Goal: Task Accomplishment & Management: Complete application form

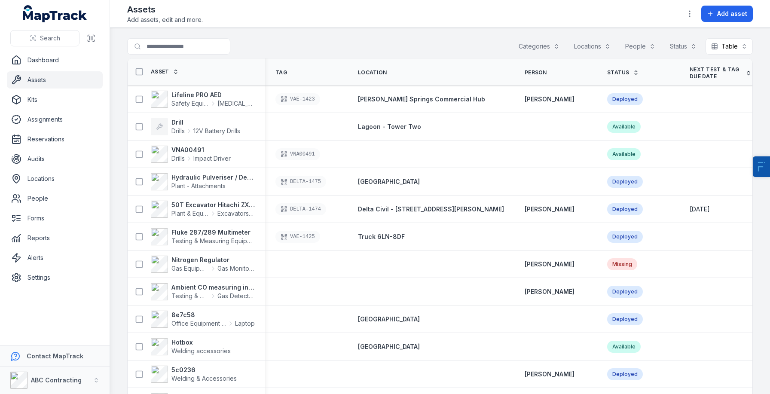
click at [351, 26] on header "Toggle Navigation Assets Add assets, edit and more. Add asset" at bounding box center [440, 14] width 660 height 28
click at [51, 386] on div "ABC Contracting" at bounding box center [45, 380] width 71 height 17
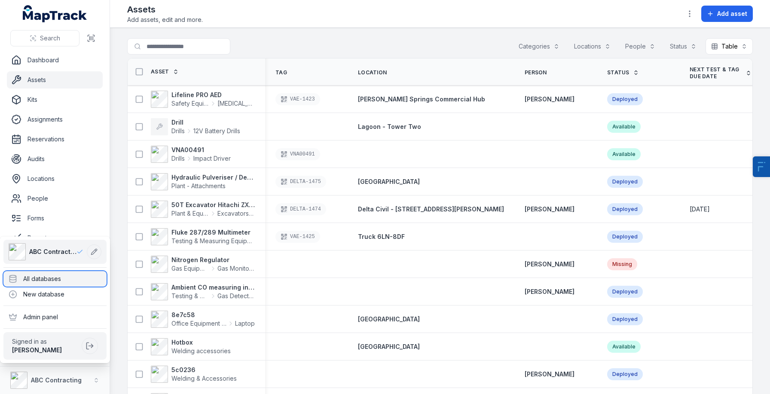
click at [56, 275] on div "All databases" at bounding box center [54, 278] width 103 height 15
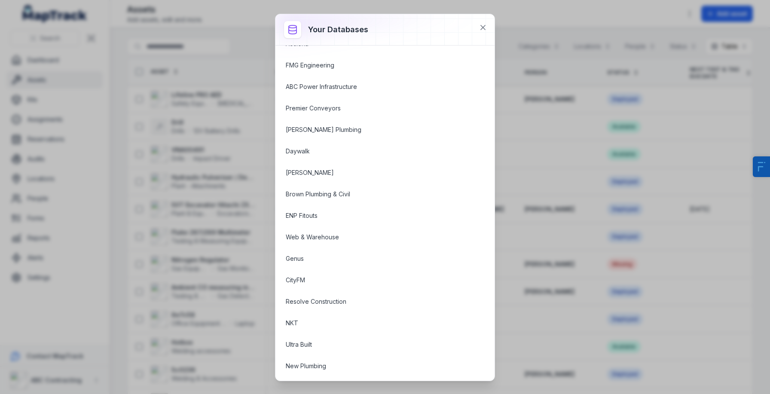
scroll to position [1057, 0]
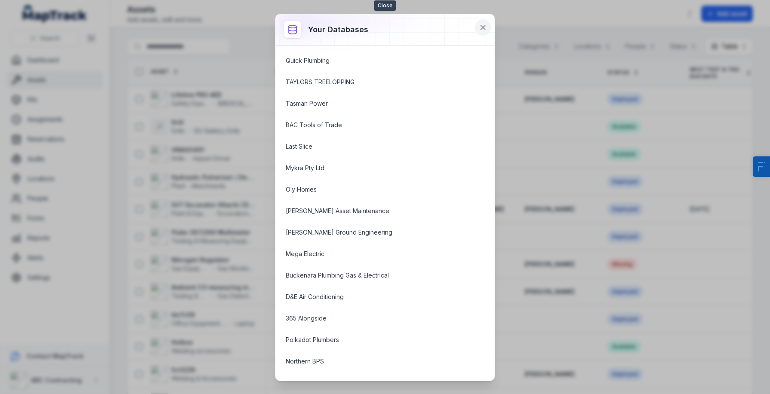
click at [482, 29] on icon at bounding box center [483, 27] width 9 height 9
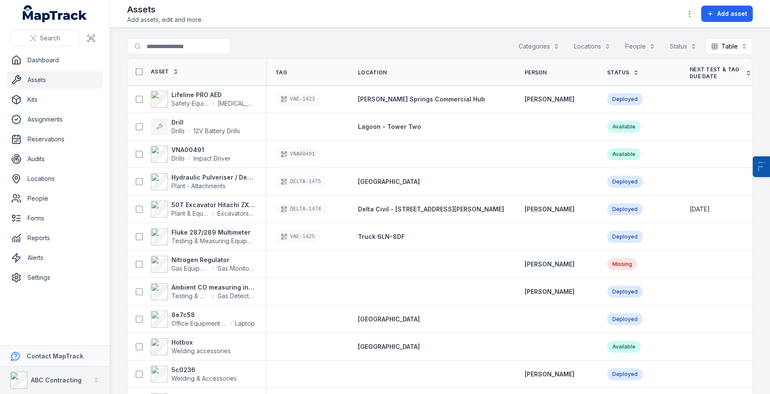
click at [42, 379] on strong "ABC Contracting" at bounding box center [56, 379] width 51 height 7
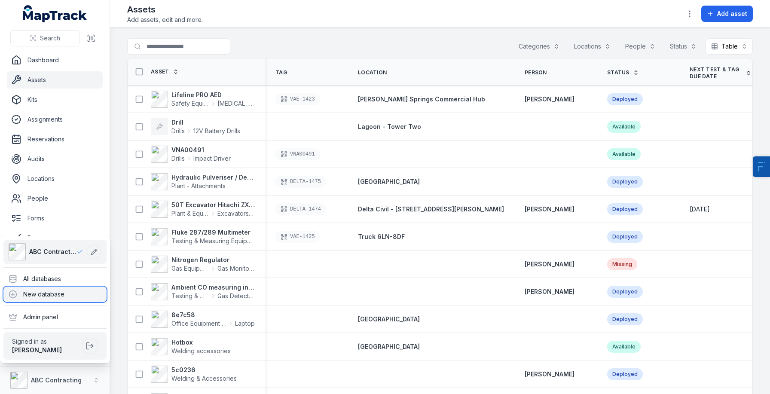
click at [56, 293] on div "New database" at bounding box center [54, 294] width 103 height 15
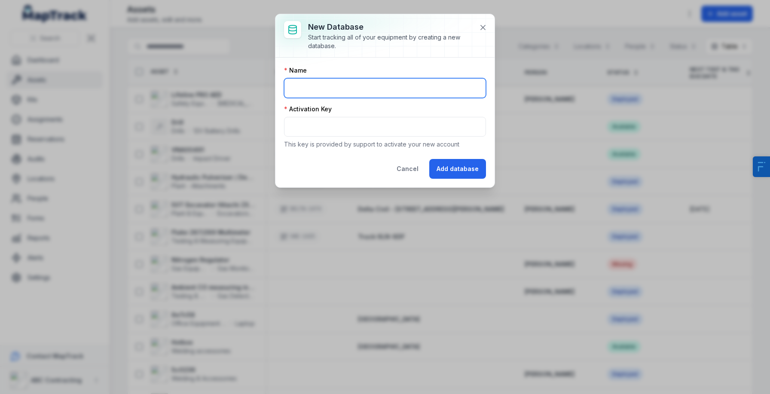
click at [336, 91] on input "text" at bounding box center [385, 88] width 202 height 20
type input "**********"
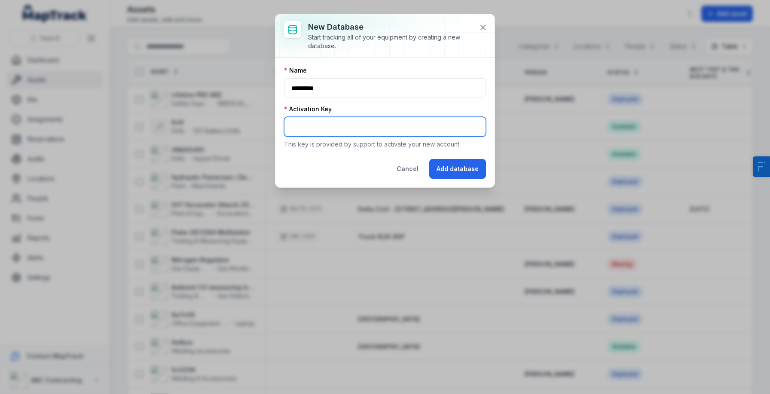
click at [315, 121] on input "text" at bounding box center [385, 127] width 202 height 20
type input "********"
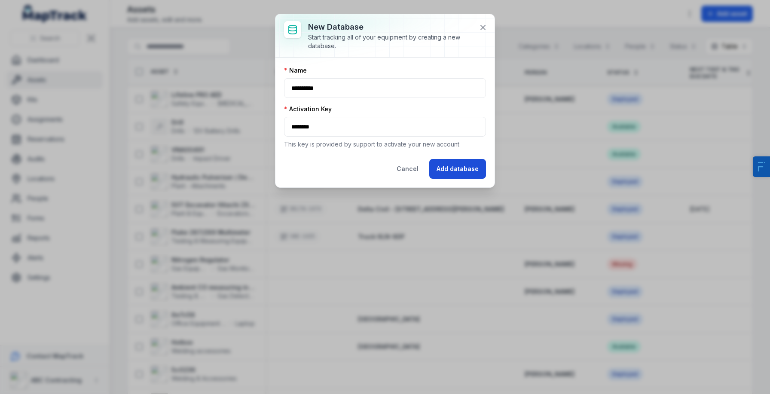
click at [477, 177] on button "Add database" at bounding box center [457, 169] width 57 height 20
